Goal: Transaction & Acquisition: Obtain resource

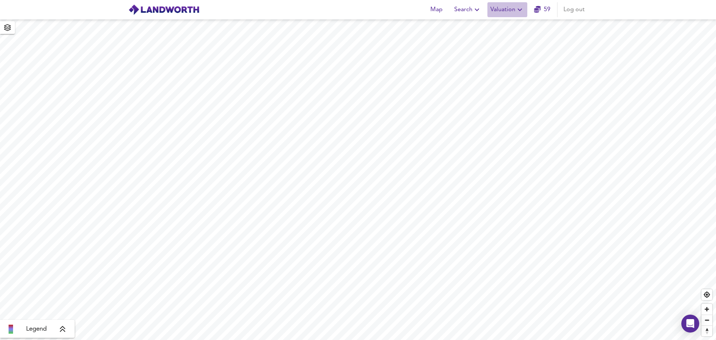
click at [519, 10] on icon "button" at bounding box center [520, 9] width 9 height 9
click at [514, 25] on li "New Valuation Report" at bounding box center [507, 26] width 89 height 13
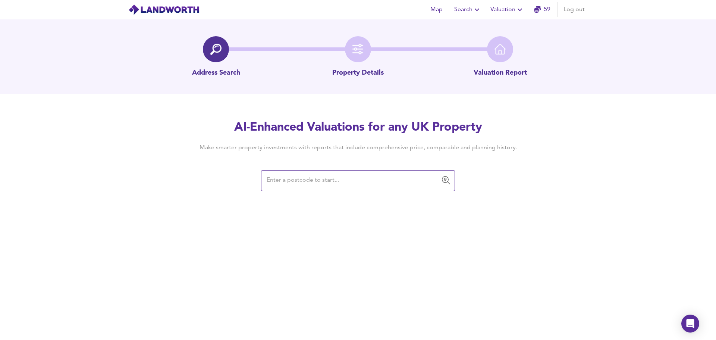
click at [298, 181] on input "text" at bounding box center [353, 180] width 176 height 14
click at [294, 180] on input "text" at bounding box center [353, 180] width 176 height 14
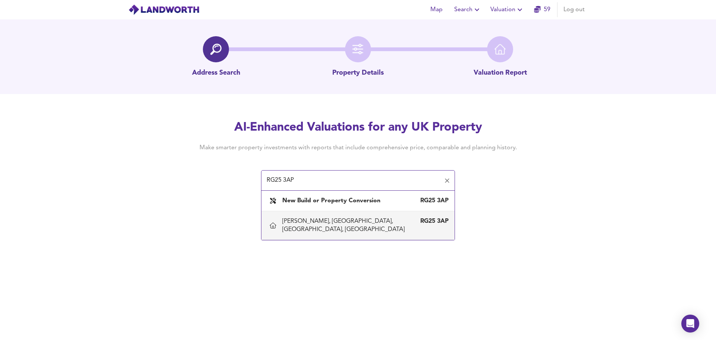
click at [322, 223] on div "[PERSON_NAME], [GEOGRAPHIC_DATA], [GEOGRAPHIC_DATA], [GEOGRAPHIC_DATA]" at bounding box center [350, 225] width 137 height 16
type input "[PERSON_NAME], [GEOGRAPHIC_DATA], [GEOGRAPHIC_DATA], [GEOGRAPHIC_DATA]"
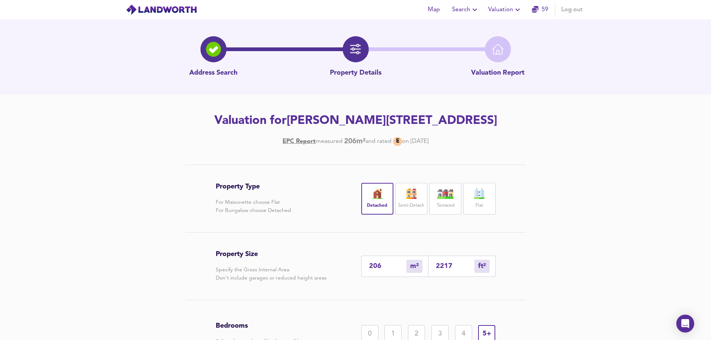
click at [445, 270] on input "2217" at bounding box center [455, 266] width 38 height 8
drag, startPoint x: 452, startPoint y: 281, endPoint x: 429, endPoint y: 282, distance: 23.2
click at [429, 277] on div "2217 ft² sqft" at bounding box center [461, 266] width 67 height 21
type input "0"
type input "3"
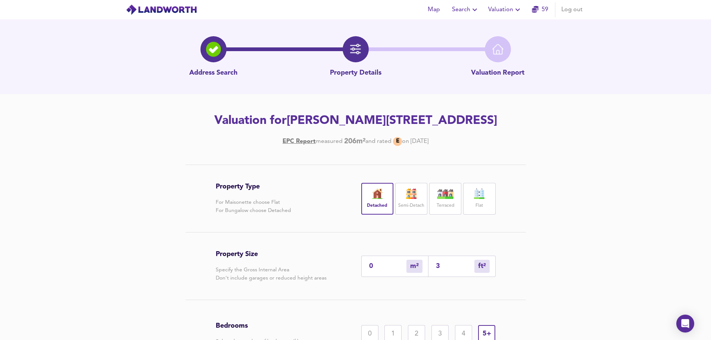
type input "3"
type input "34"
type input "32"
type input "349"
type input "325"
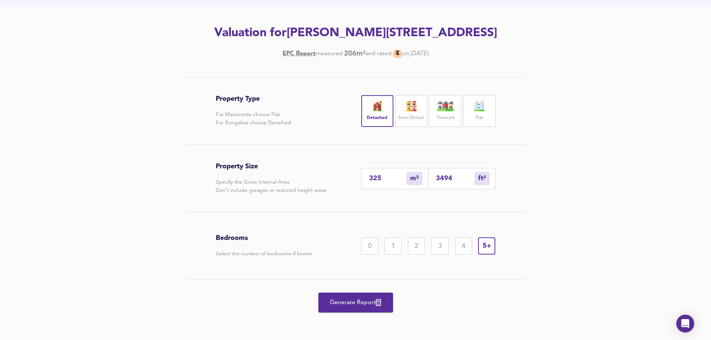
scroll to position [104, 0]
type input "3494"
click at [351, 302] on span "Generate Report" at bounding box center [356, 302] width 60 height 10
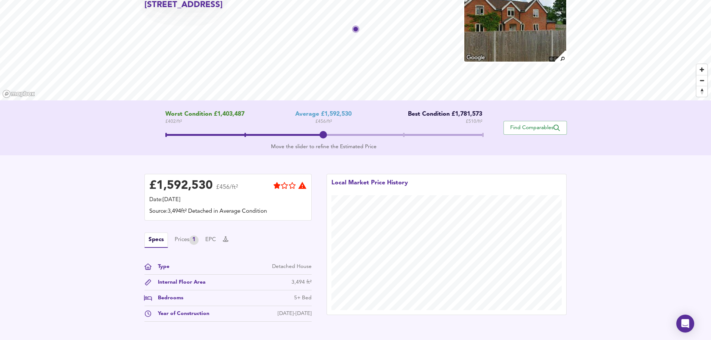
scroll to position [61, 0]
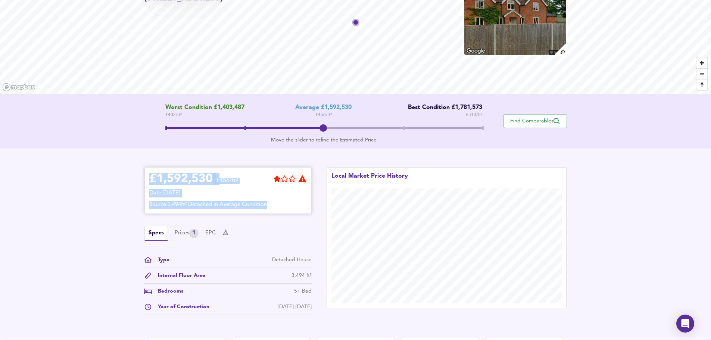
drag, startPoint x: 150, startPoint y: 176, endPoint x: 291, endPoint y: 201, distance: 142.8
click at [291, 201] on div "£ 1,592,530 £456/ft² Date: [DATE] Source: 3,494ft² Detached in Average Condition" at bounding box center [227, 190] width 157 height 37
copy div "£ 1,592,530 £456/ft² Date: [DATE] Source: 3,494ft² Detached in Average Condition"
click at [182, 233] on div "Prices 1" at bounding box center [187, 233] width 24 height 9
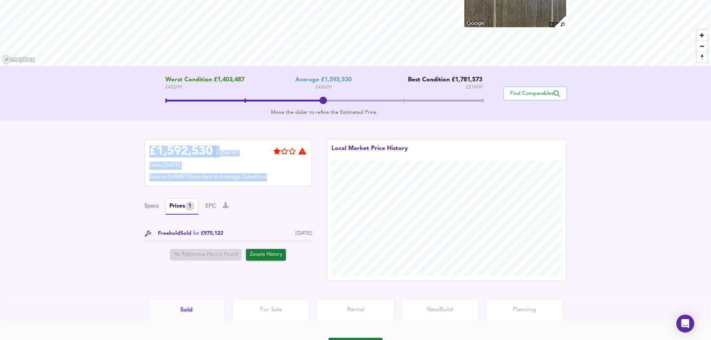
scroll to position [87, 0]
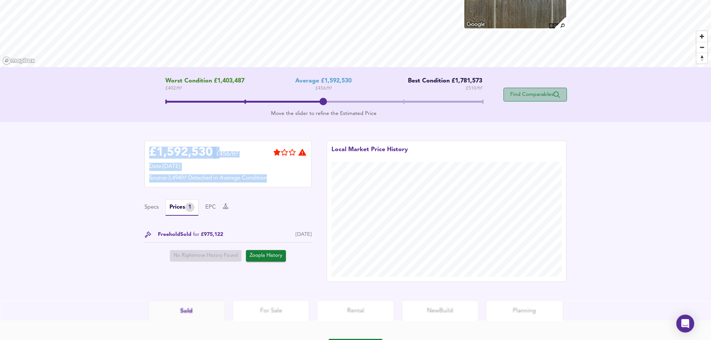
click at [537, 92] on span "Find Comparables" at bounding box center [534, 94] width 55 height 7
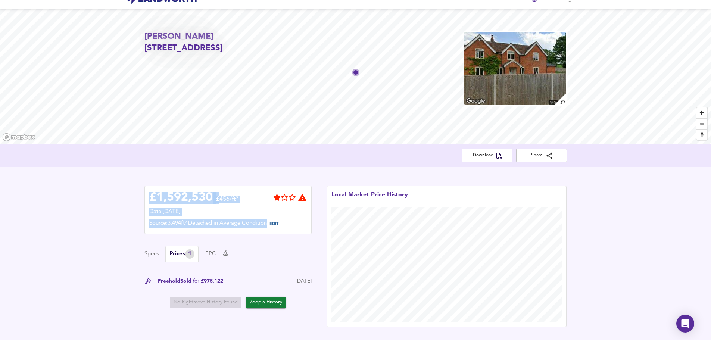
scroll to position [0, 0]
